Goal: Entertainment & Leisure: Consume media (video, audio)

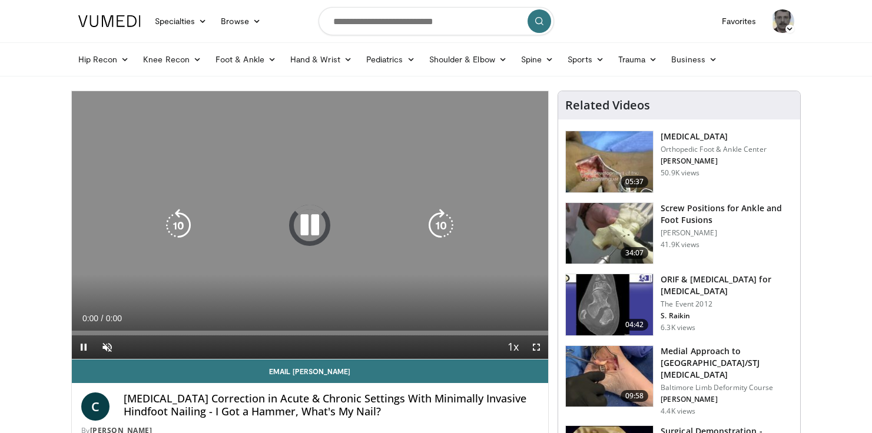
scroll to position [47, 0]
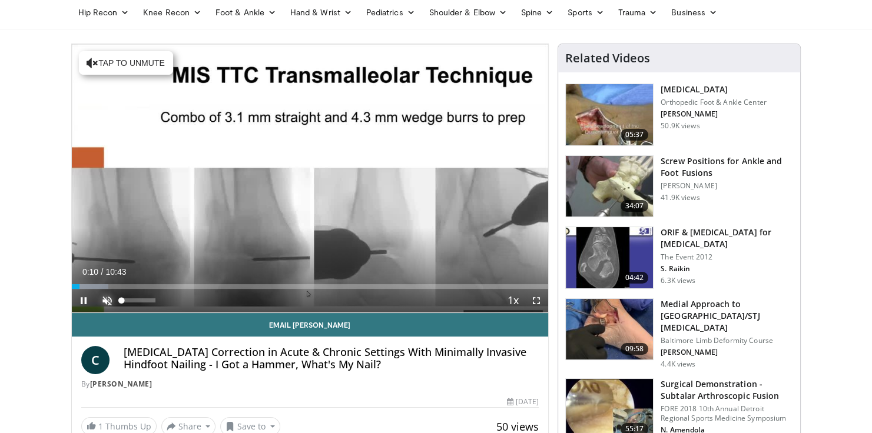
click at [105, 303] on span "Video Player" at bounding box center [107, 301] width 24 height 24
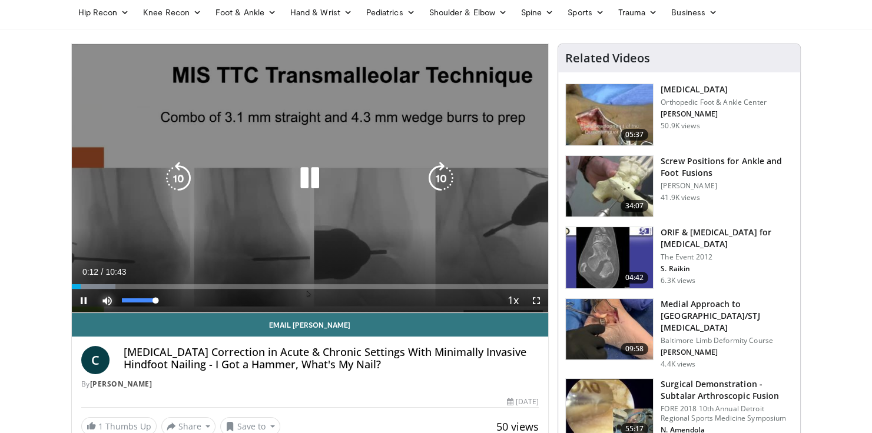
drag, startPoint x: 155, startPoint y: 302, endPoint x: 186, endPoint y: 306, distance: 31.0
click at [163, 301] on div "Mute 100%" at bounding box center [136, 301] width 82 height 24
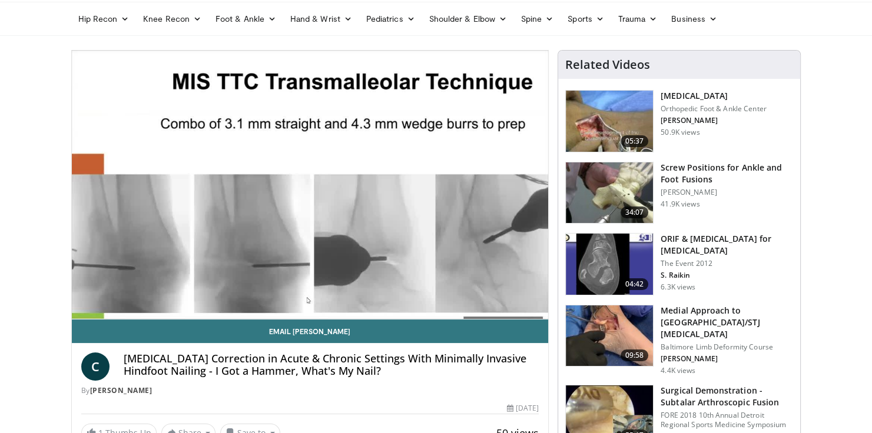
scroll to position [0, 0]
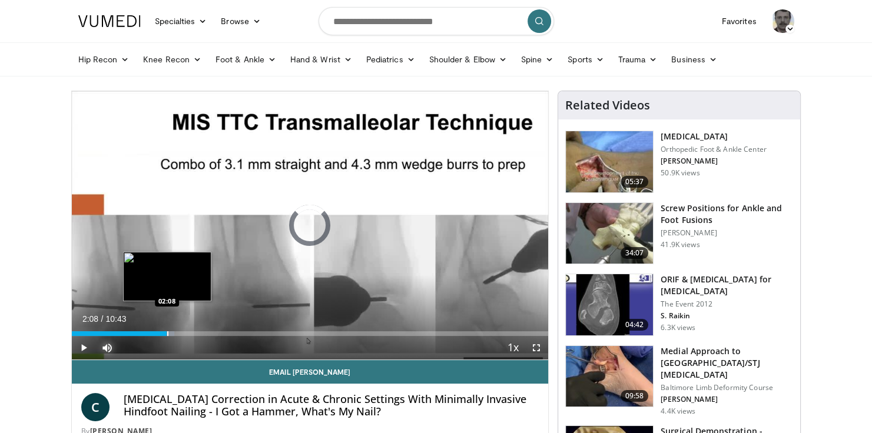
click at [167, 332] on div "Progress Bar" at bounding box center [167, 334] width 1 height 5
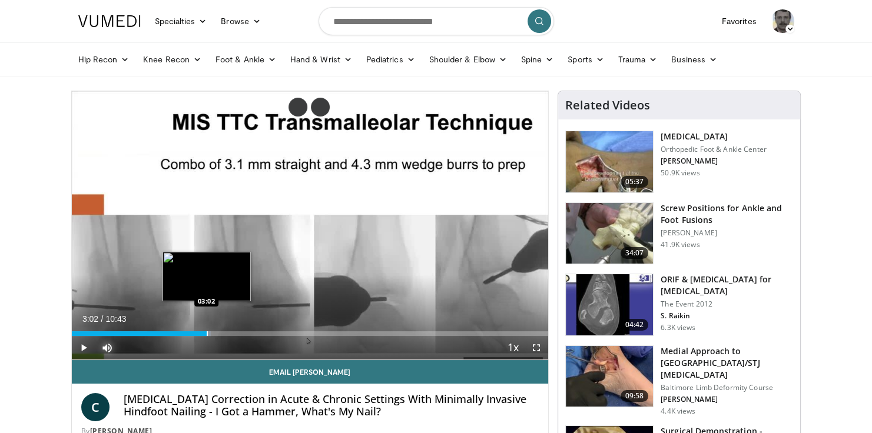
click at [207, 335] on div "Progress Bar" at bounding box center [207, 334] width 1 height 5
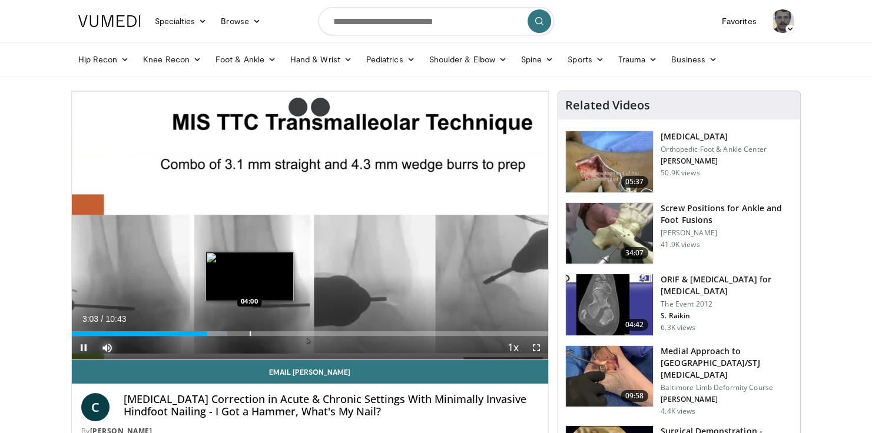
click at [250, 333] on div "Progress Bar" at bounding box center [250, 334] width 1 height 5
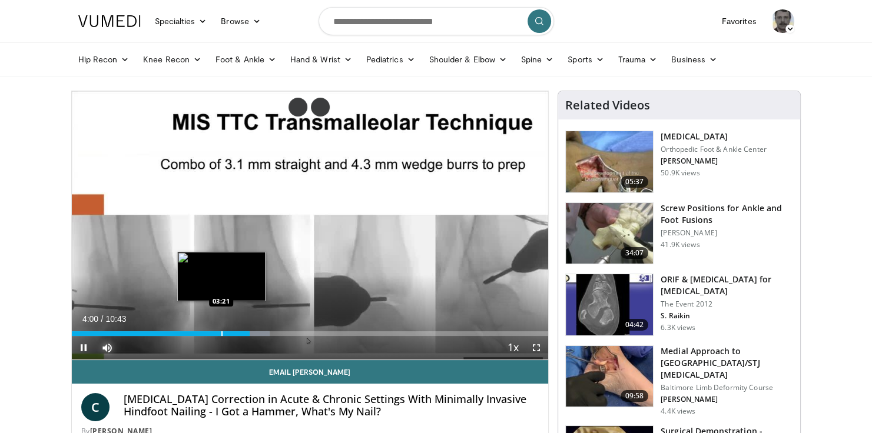
click at [221, 330] on div "Loaded : 41.58% 04:00 03:21" at bounding box center [310, 330] width 477 height 11
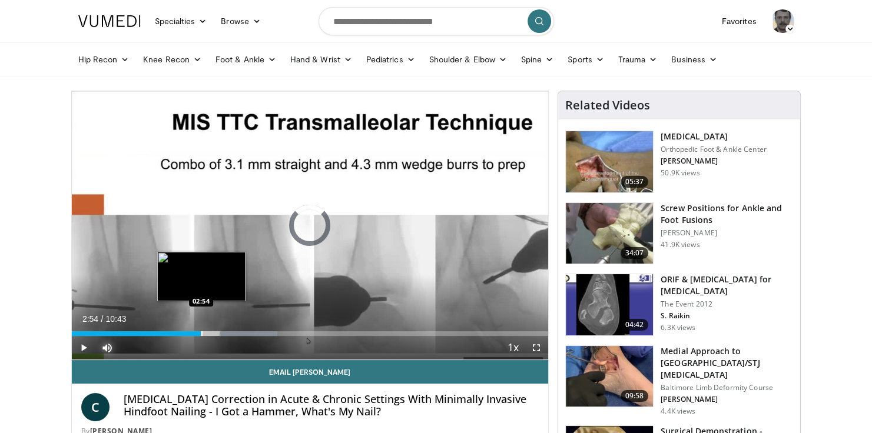
click at [201, 332] on div "Progress Bar" at bounding box center [201, 334] width 1 height 5
click at [213, 332] on div "Progress Bar" at bounding box center [213, 334] width 1 height 5
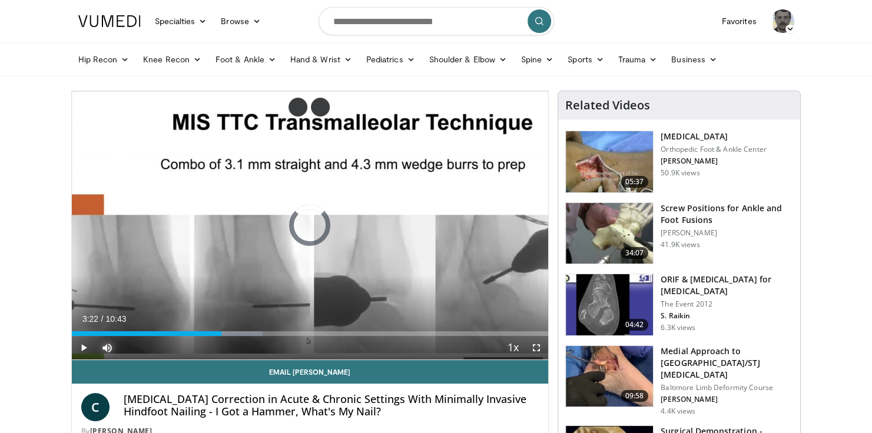
click at [0, 0] on div "Progress Bar" at bounding box center [0, 0] width 0 height 0
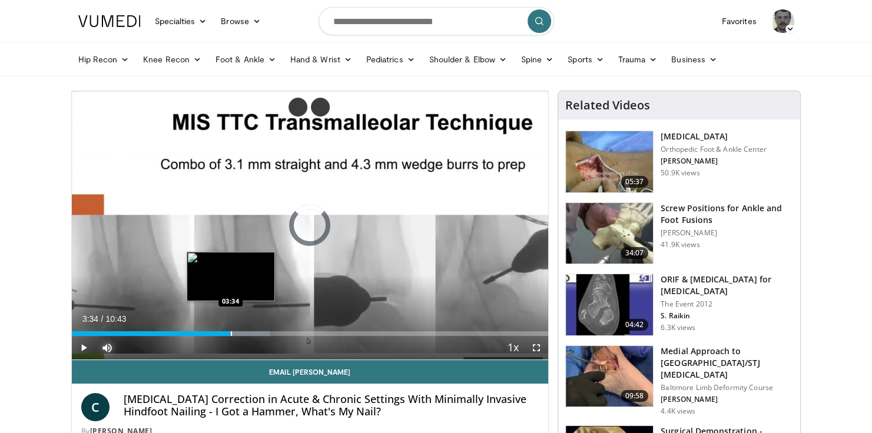
click at [231, 334] on div "Progress Bar" at bounding box center [231, 334] width 1 height 5
click at [241, 333] on div "Progress Bar" at bounding box center [241, 334] width 1 height 5
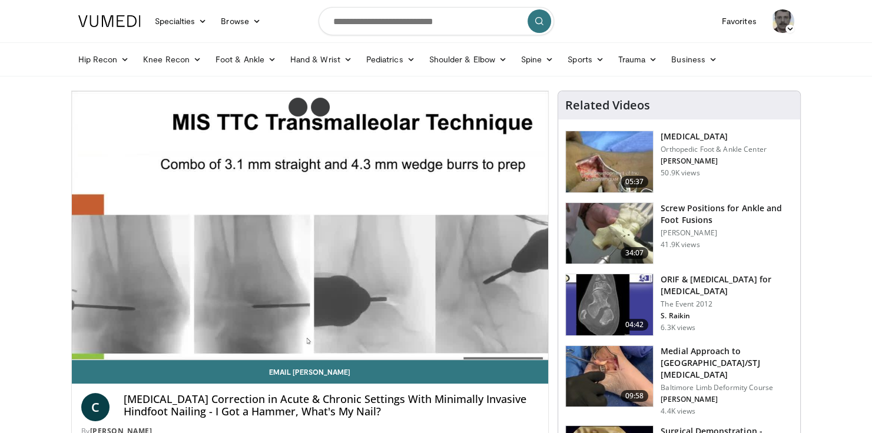
click at [256, 332] on video-js "**********" at bounding box center [310, 225] width 477 height 269
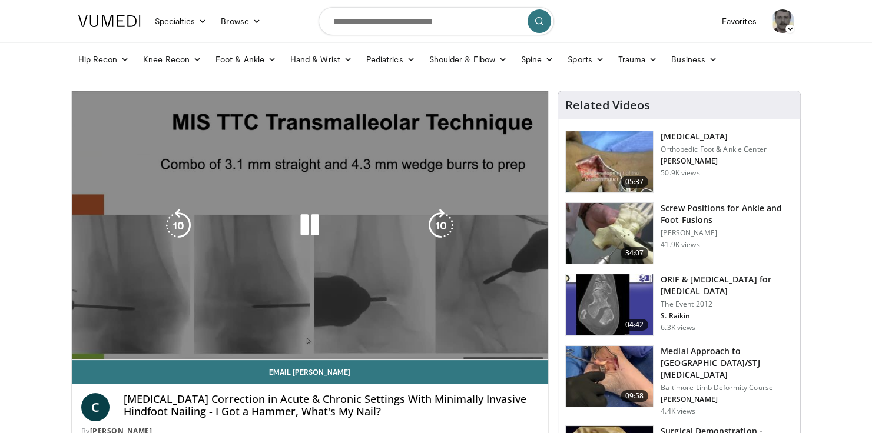
click at [259, 333] on div "10 seconds Tap to unmute" at bounding box center [310, 225] width 477 height 269
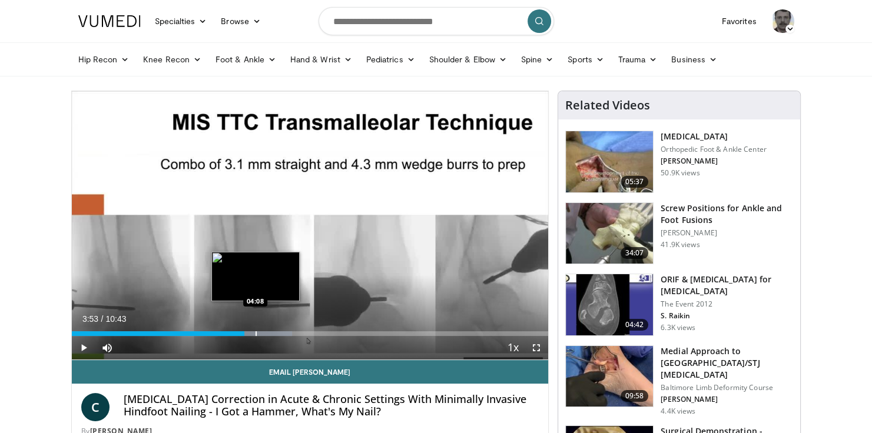
click at [256, 334] on div "Progress Bar" at bounding box center [256, 334] width 1 height 5
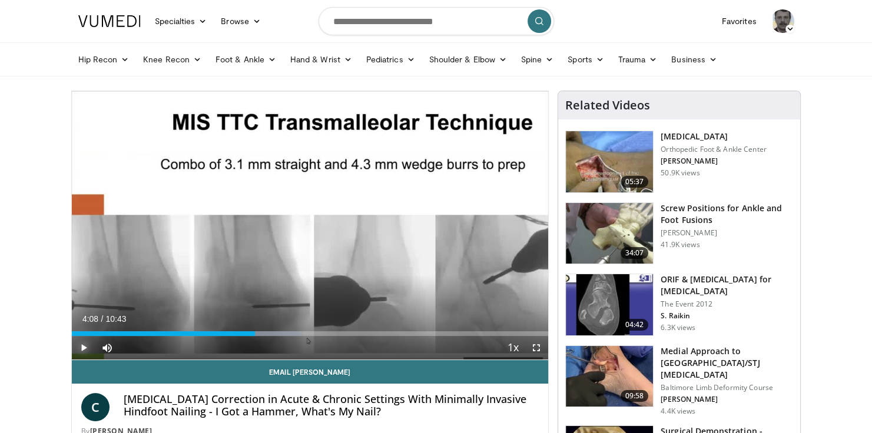
drag, startPoint x: 82, startPoint y: 346, endPoint x: 106, endPoint y: 348, distance: 23.6
click at [82, 347] on span "Video Player" at bounding box center [84, 348] width 24 height 24
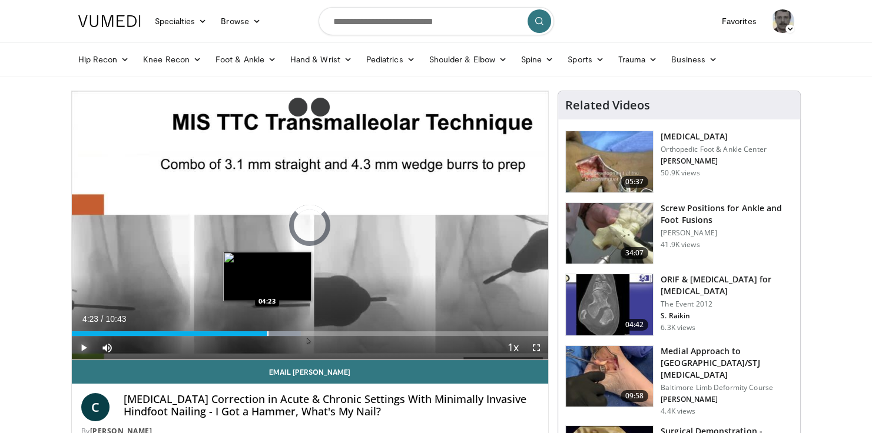
click at [266, 330] on div "Loaded : 48.14% 04:23 04:23" at bounding box center [310, 330] width 477 height 11
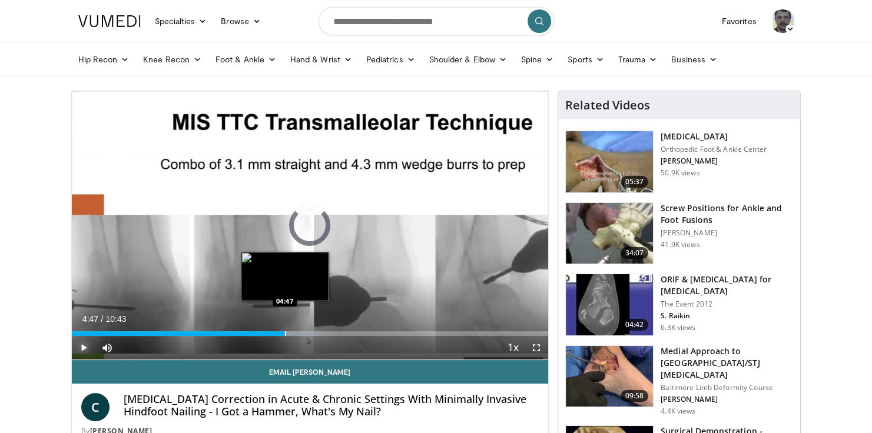
click at [284, 333] on div "Loaded : 51.25% 04:29 04:47" at bounding box center [310, 334] width 477 height 5
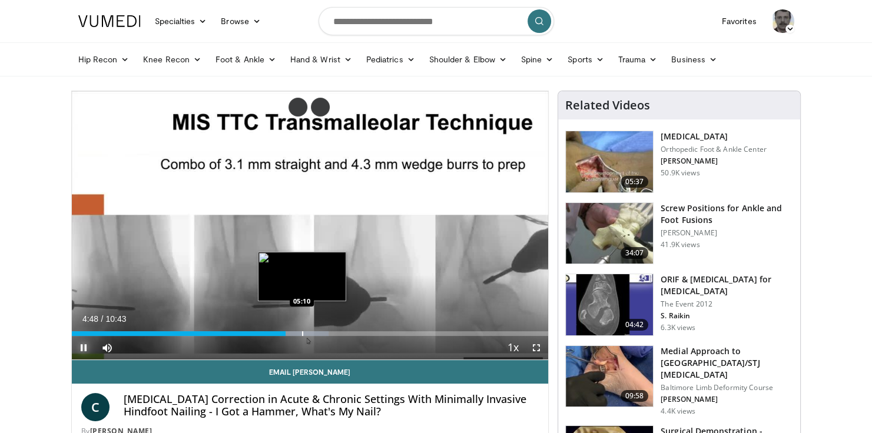
click at [302, 333] on div "Progress Bar" at bounding box center [302, 334] width 1 height 5
click at [324, 334] on div "Progress Bar" at bounding box center [324, 334] width 1 height 5
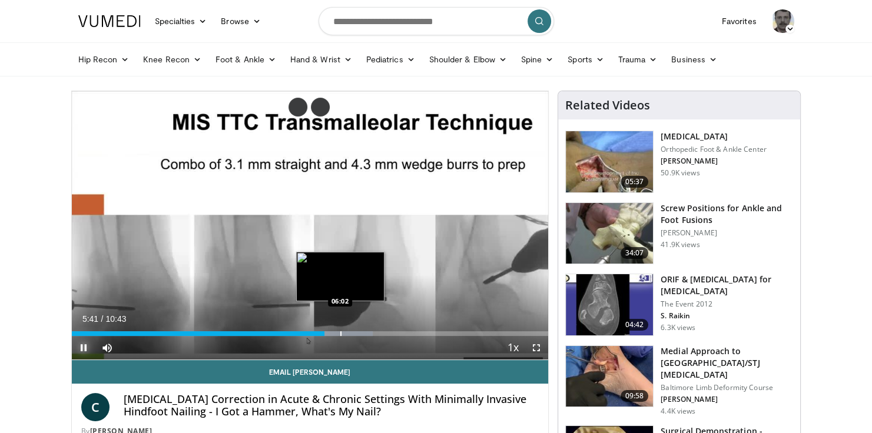
drag, startPoint x: 339, startPoint y: 332, endPoint x: 375, endPoint y: 333, distance: 35.9
click at [342, 333] on div "Loaded : 63.15% 05:41 06:02" at bounding box center [310, 334] width 477 height 5
click at [359, 333] on div "Progress Bar" at bounding box center [359, 334] width 1 height 5
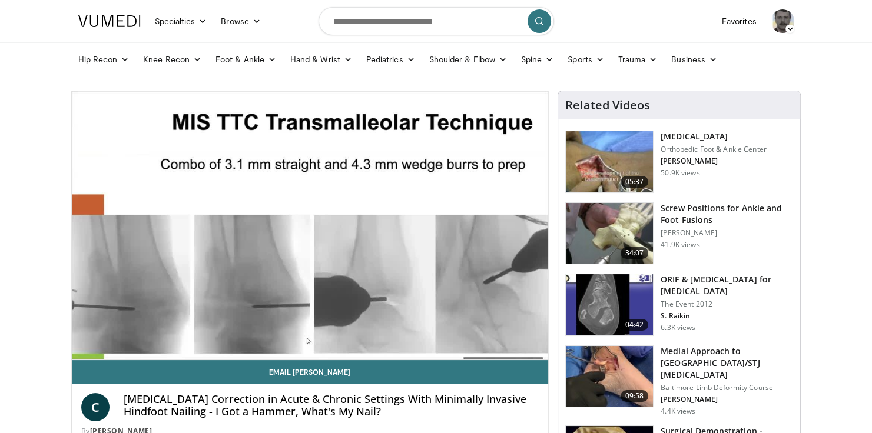
click at [387, 334] on video-js "**********" at bounding box center [310, 225] width 477 height 269
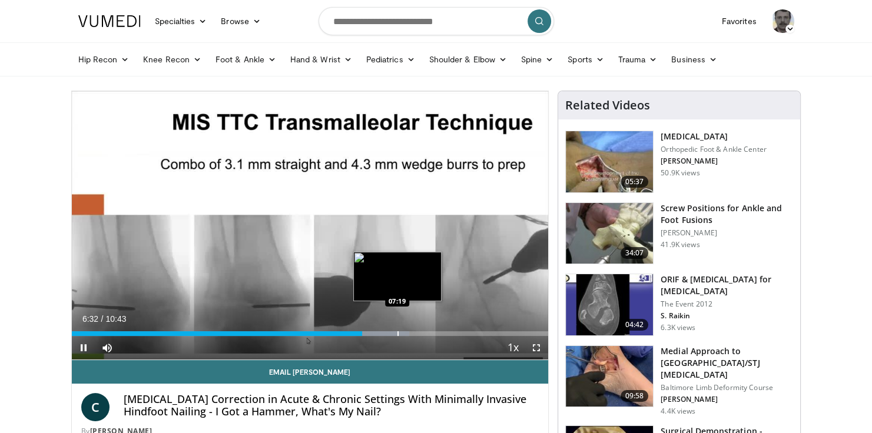
click at [398, 334] on div "Progress Bar" at bounding box center [398, 334] width 1 height 5
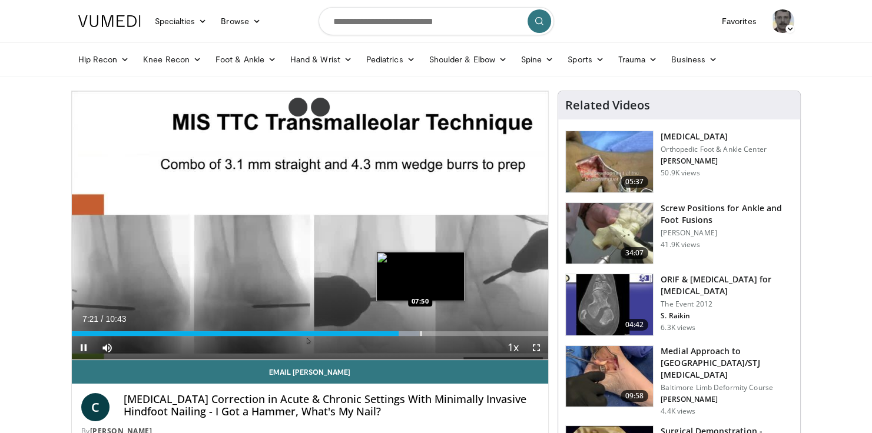
click at [421, 335] on div "Progress Bar" at bounding box center [421, 334] width 1 height 5
click at [433, 335] on div "10 seconds Tap to unmute" at bounding box center [310, 225] width 477 height 269
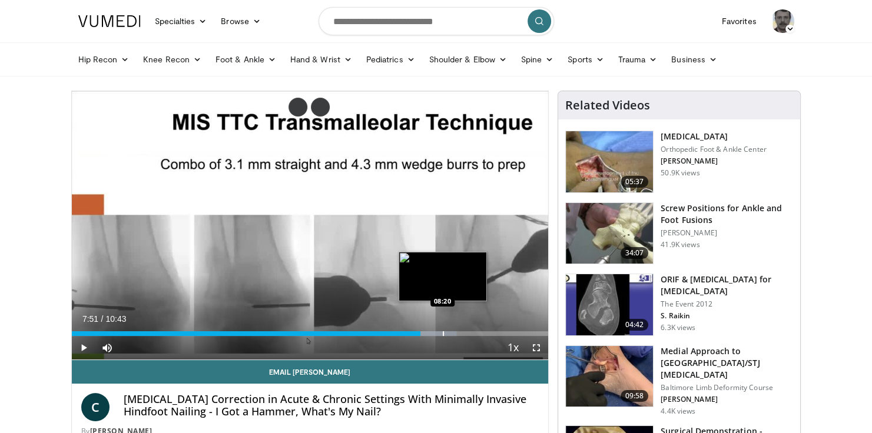
click at [443, 333] on div "Progress Bar" at bounding box center [443, 334] width 1 height 5
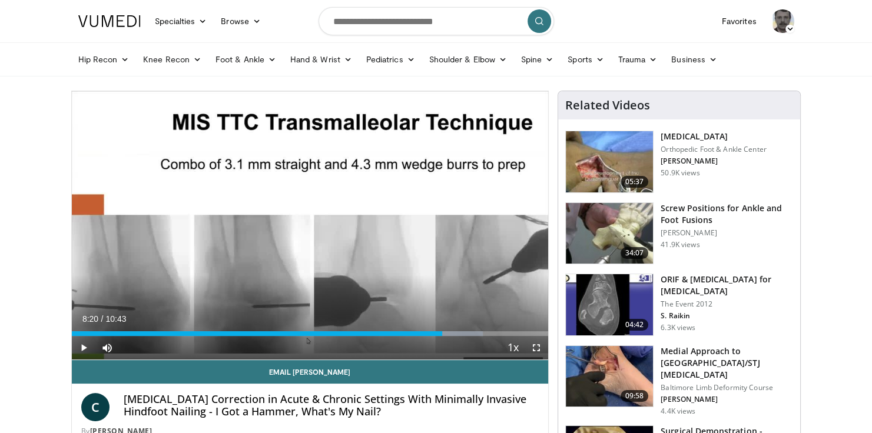
click at [465, 337] on div "Current Time 8:20 / Duration 10:43 Play Skip Backward Skip Forward Mute 0% Load…" at bounding box center [310, 348] width 477 height 24
click at [85, 349] on span "Video Player" at bounding box center [84, 348] width 24 height 24
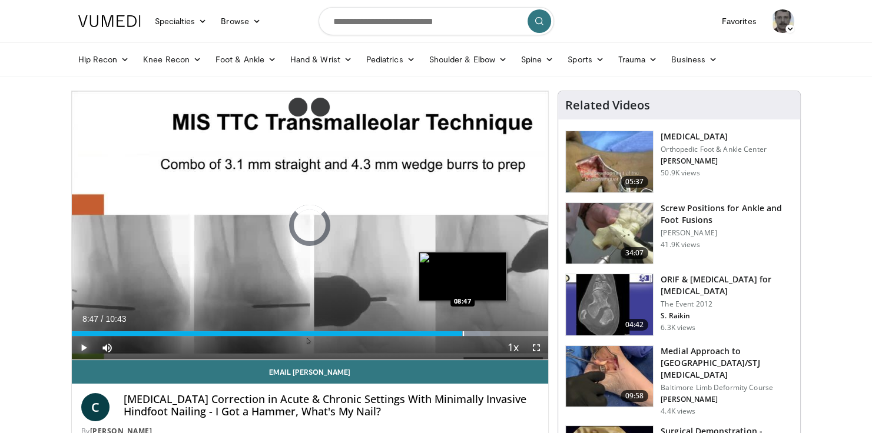
click at [463, 332] on div "Progress Bar" at bounding box center [463, 334] width 1 height 5
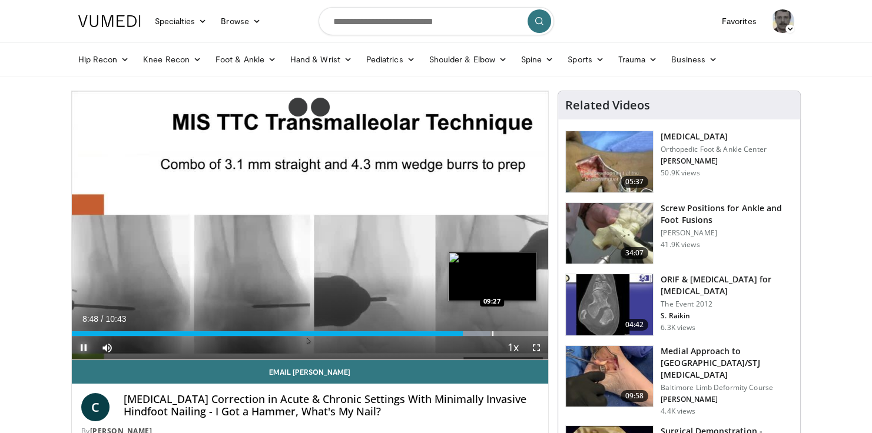
click at [492, 333] on div "Progress Bar" at bounding box center [492, 334] width 1 height 5
